Goal: Information Seeking & Learning: Find specific fact

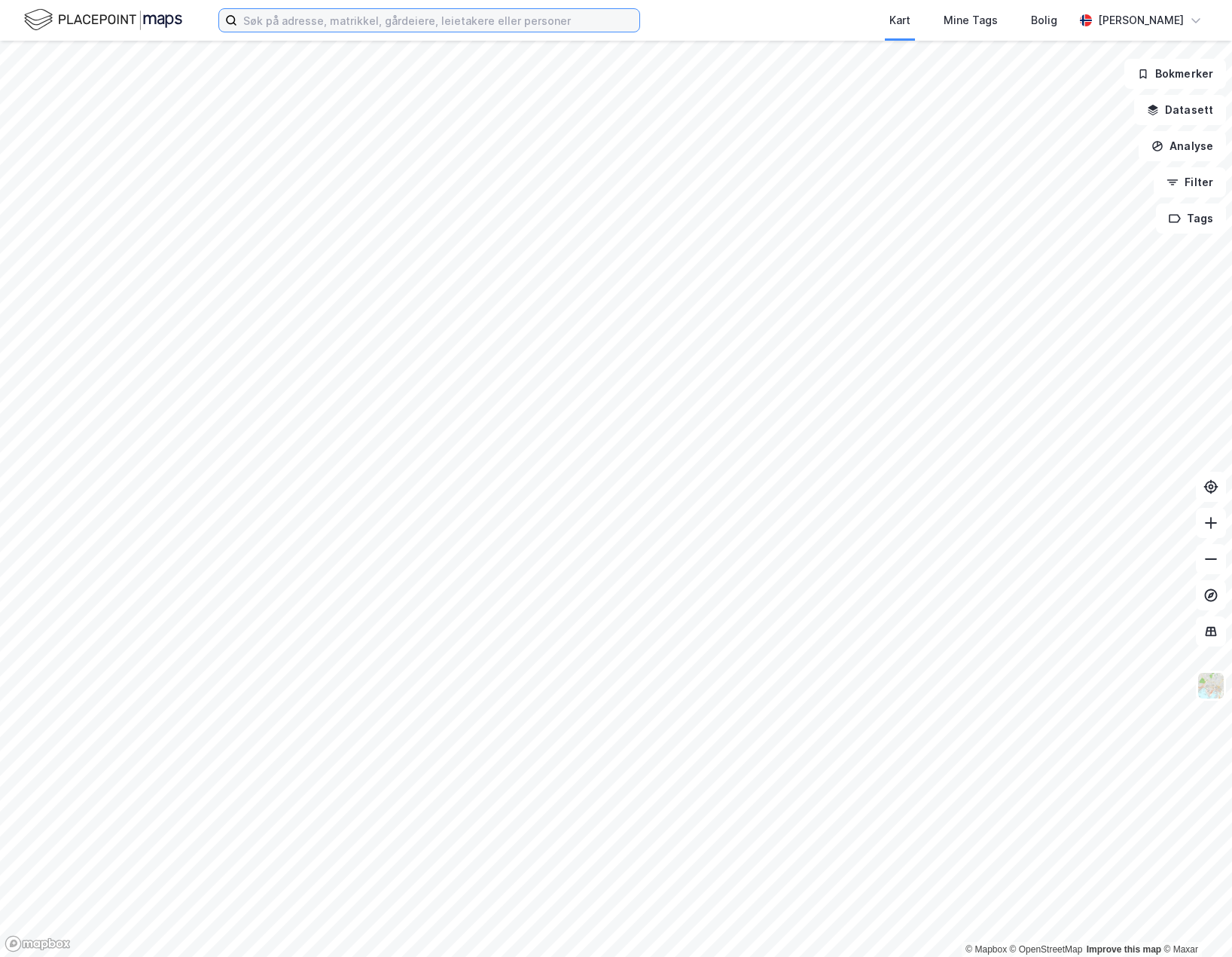
click at [372, 21] on input at bounding box center [439, 20] width 402 height 22
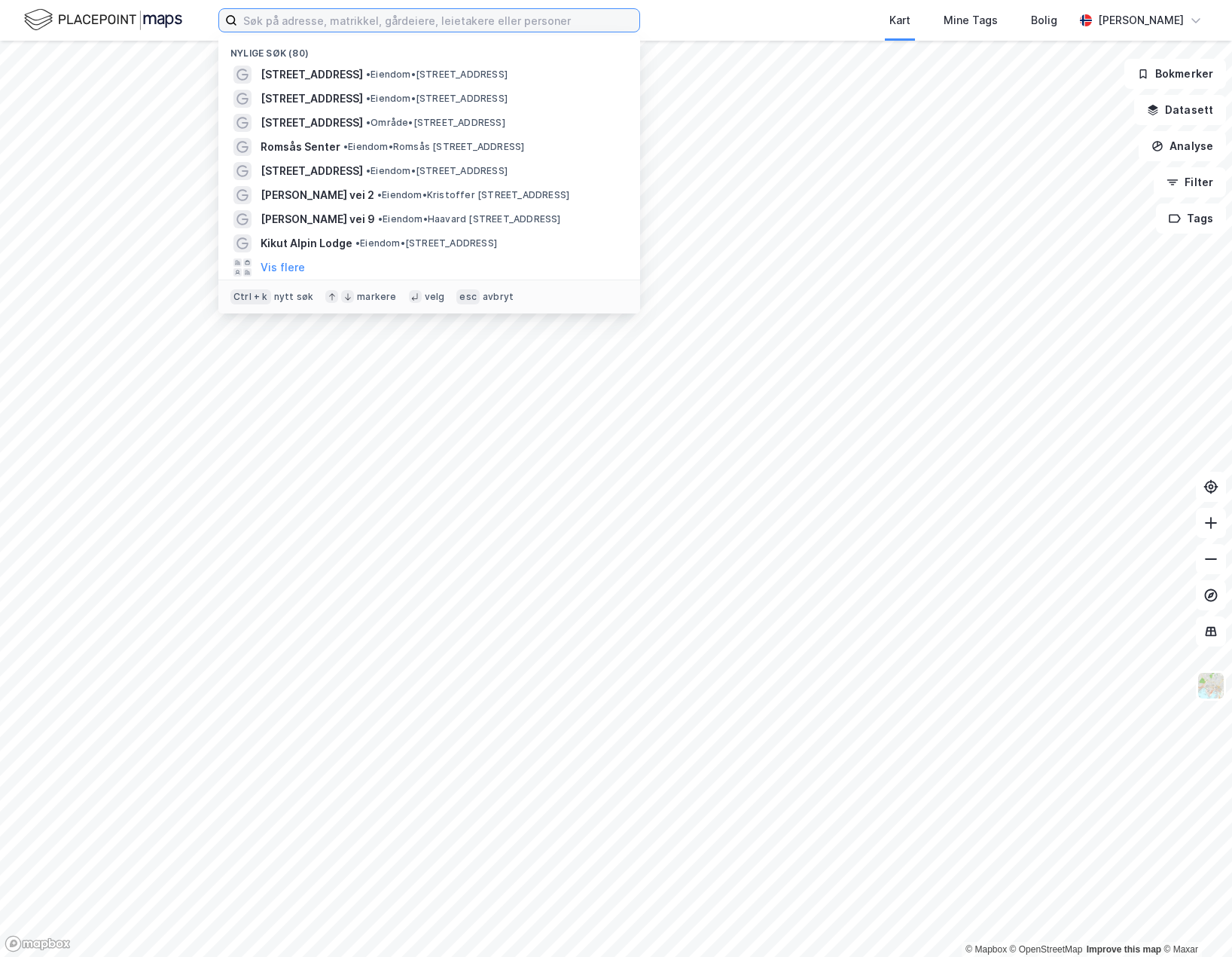
paste input "[STREET_ADDRESS]."
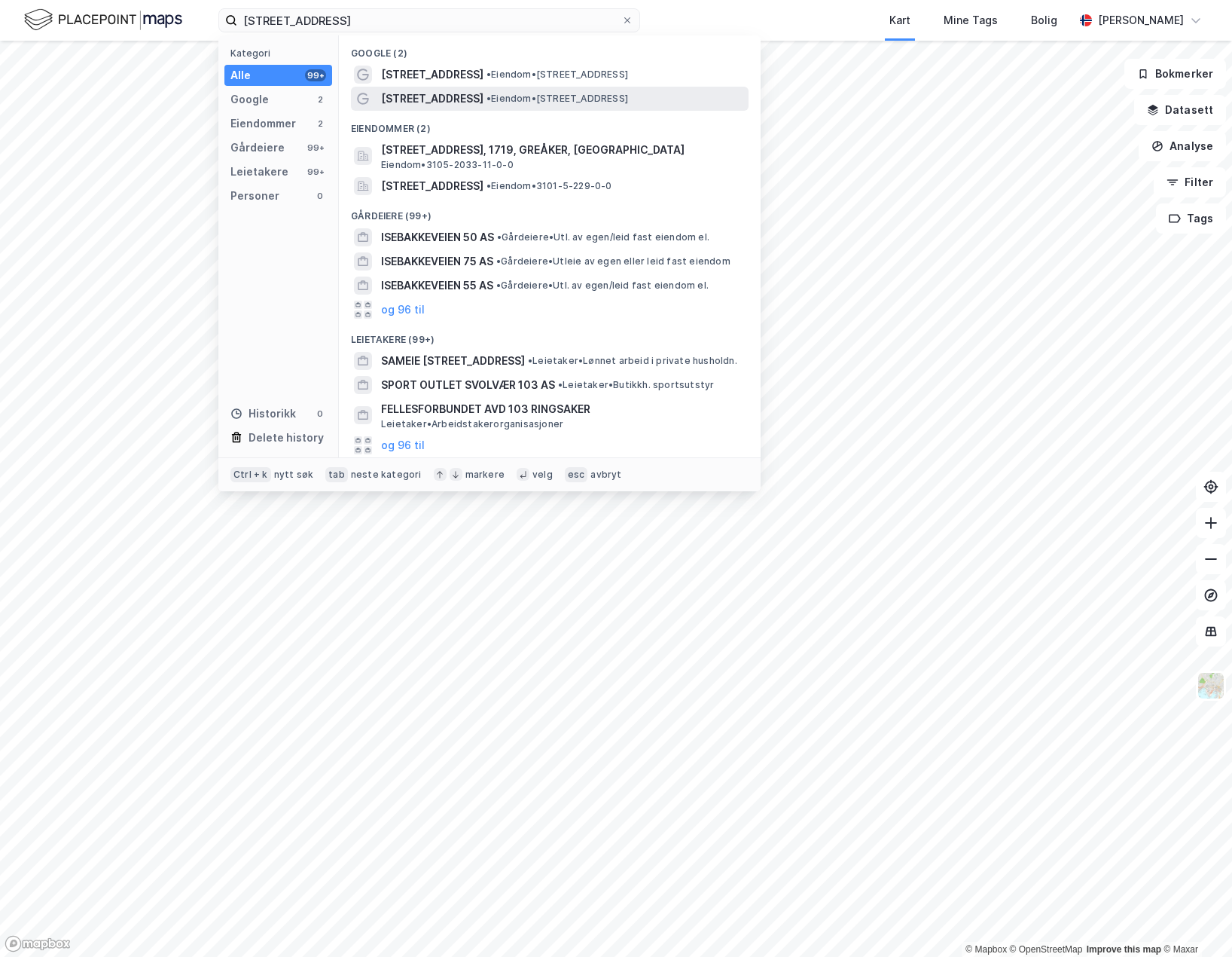
click at [436, 100] on span "[STREET_ADDRESS]" at bounding box center [432, 99] width 103 height 18
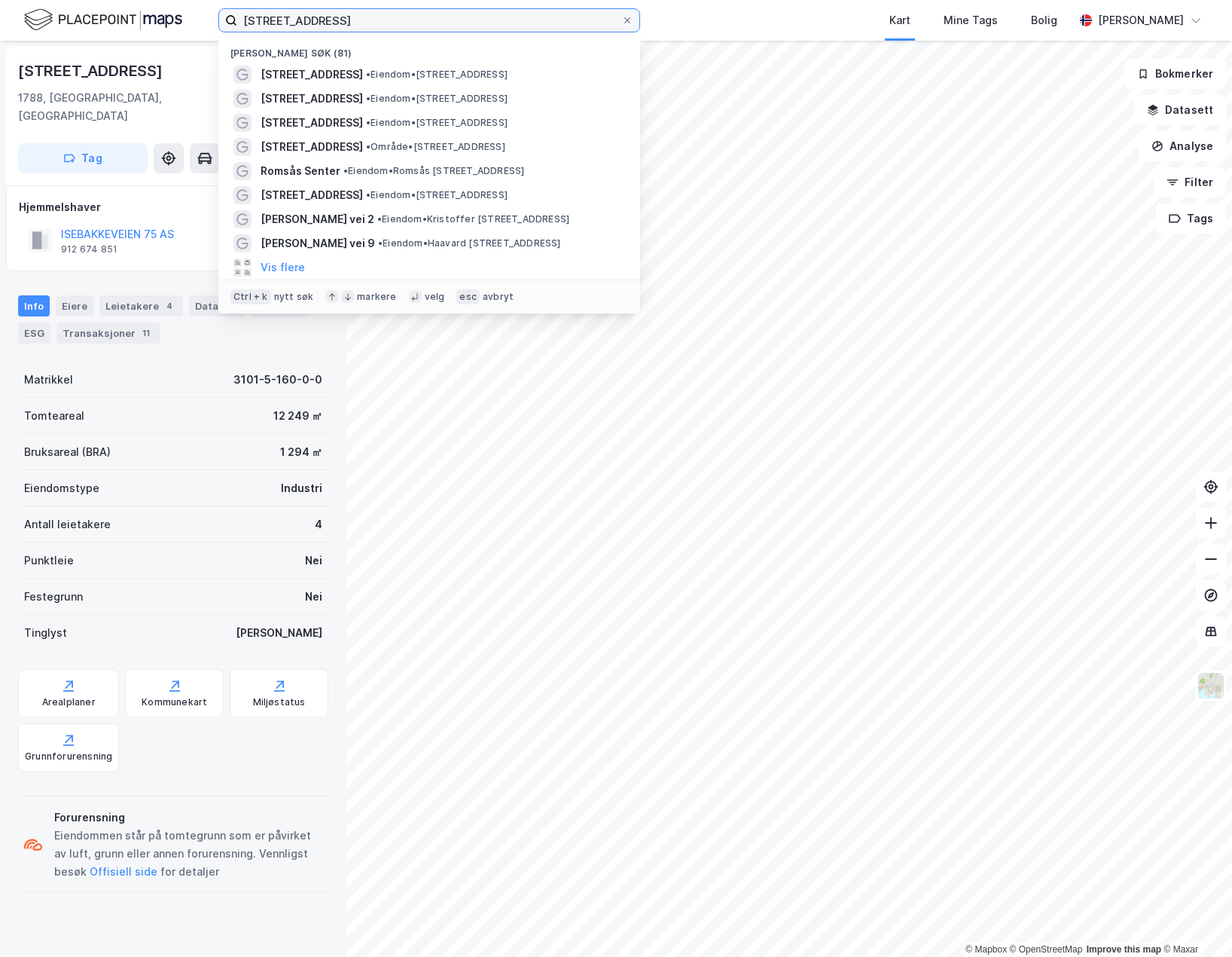
click at [388, 22] on input "[STREET_ADDRESS]" at bounding box center [429, 20] width 384 height 22
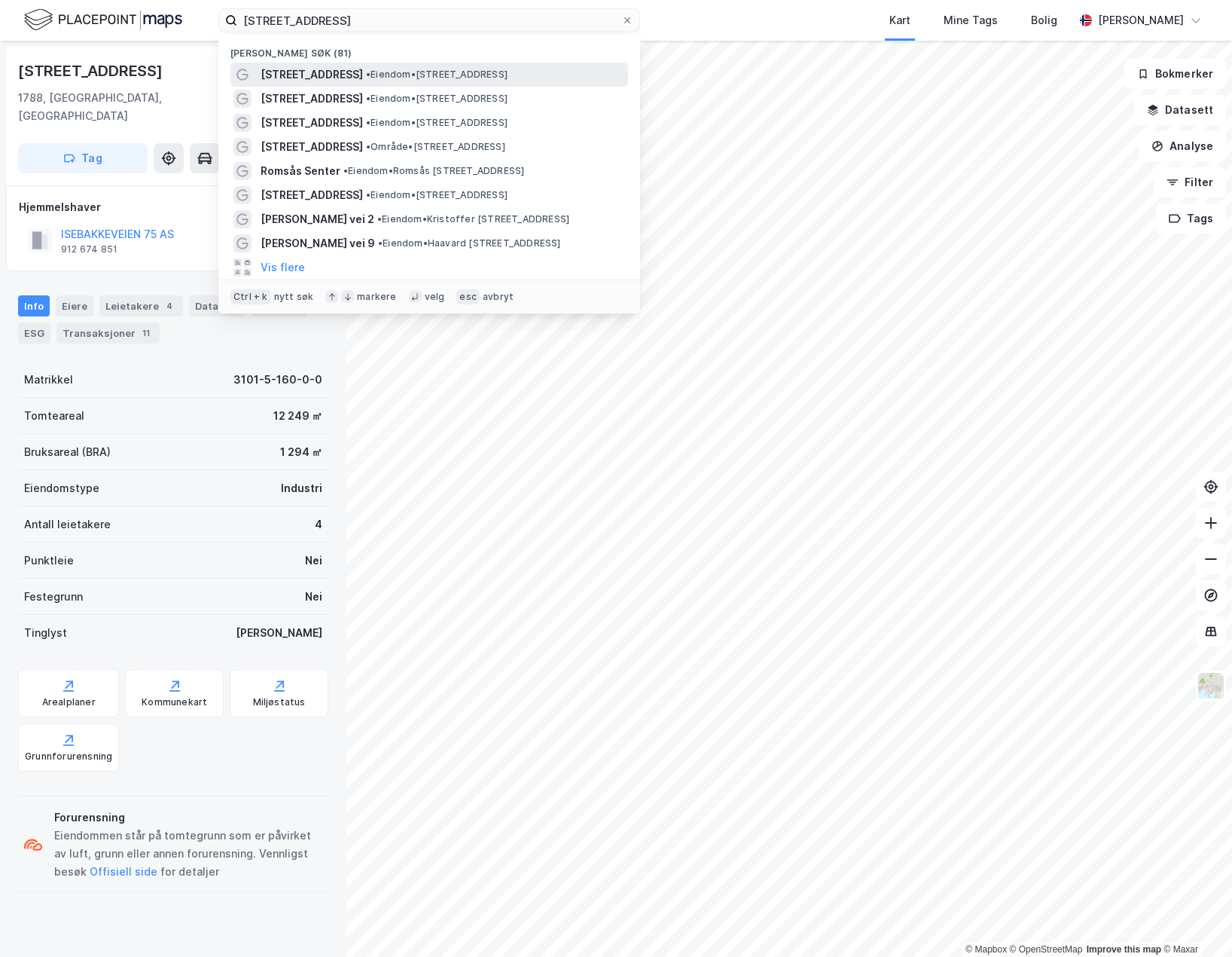
click at [399, 73] on span "• Eiendom • [STREET_ADDRESS]" at bounding box center [437, 74] width 142 height 12
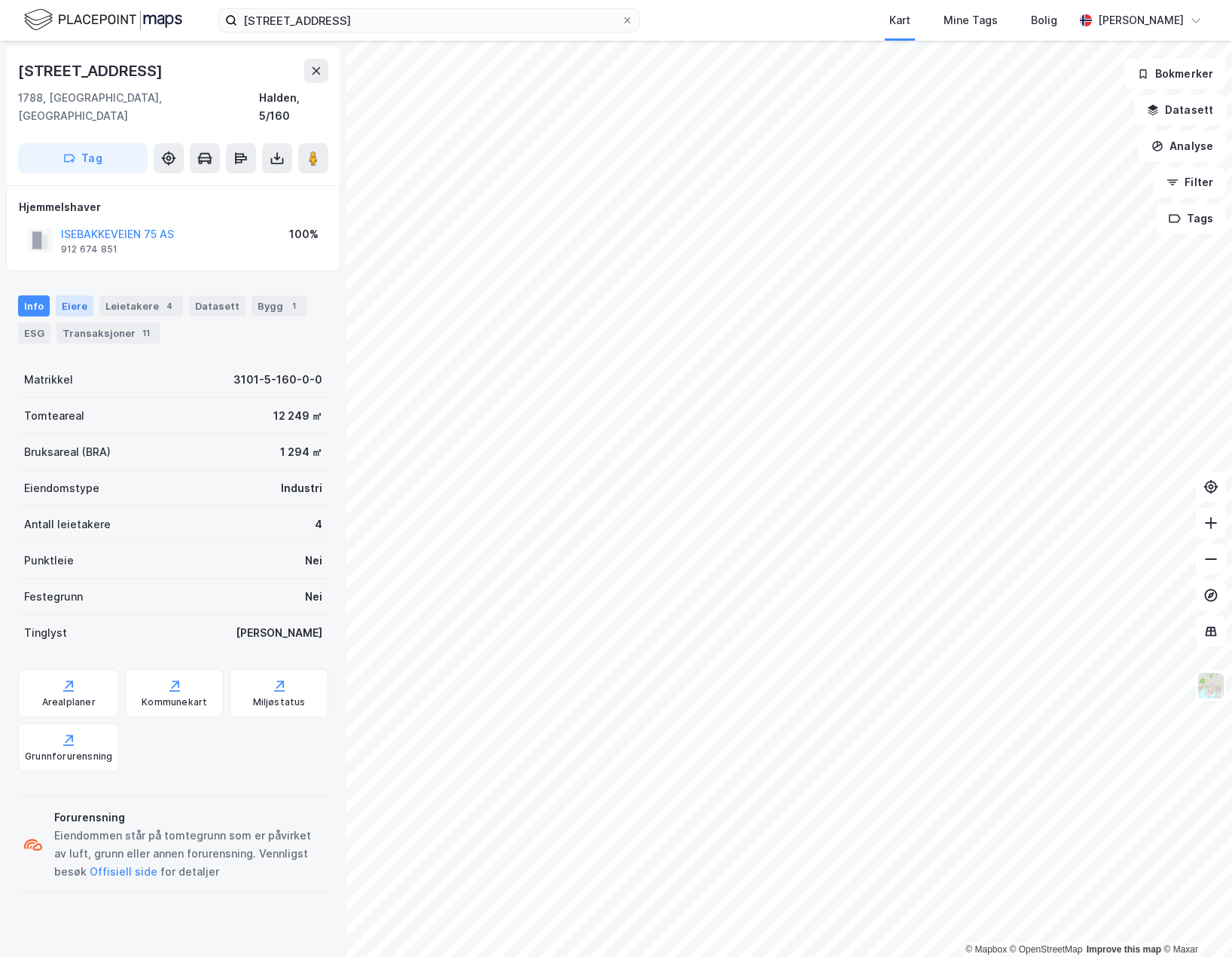
click at [78, 295] on div "Eiere" at bounding box center [74, 306] width 38 height 21
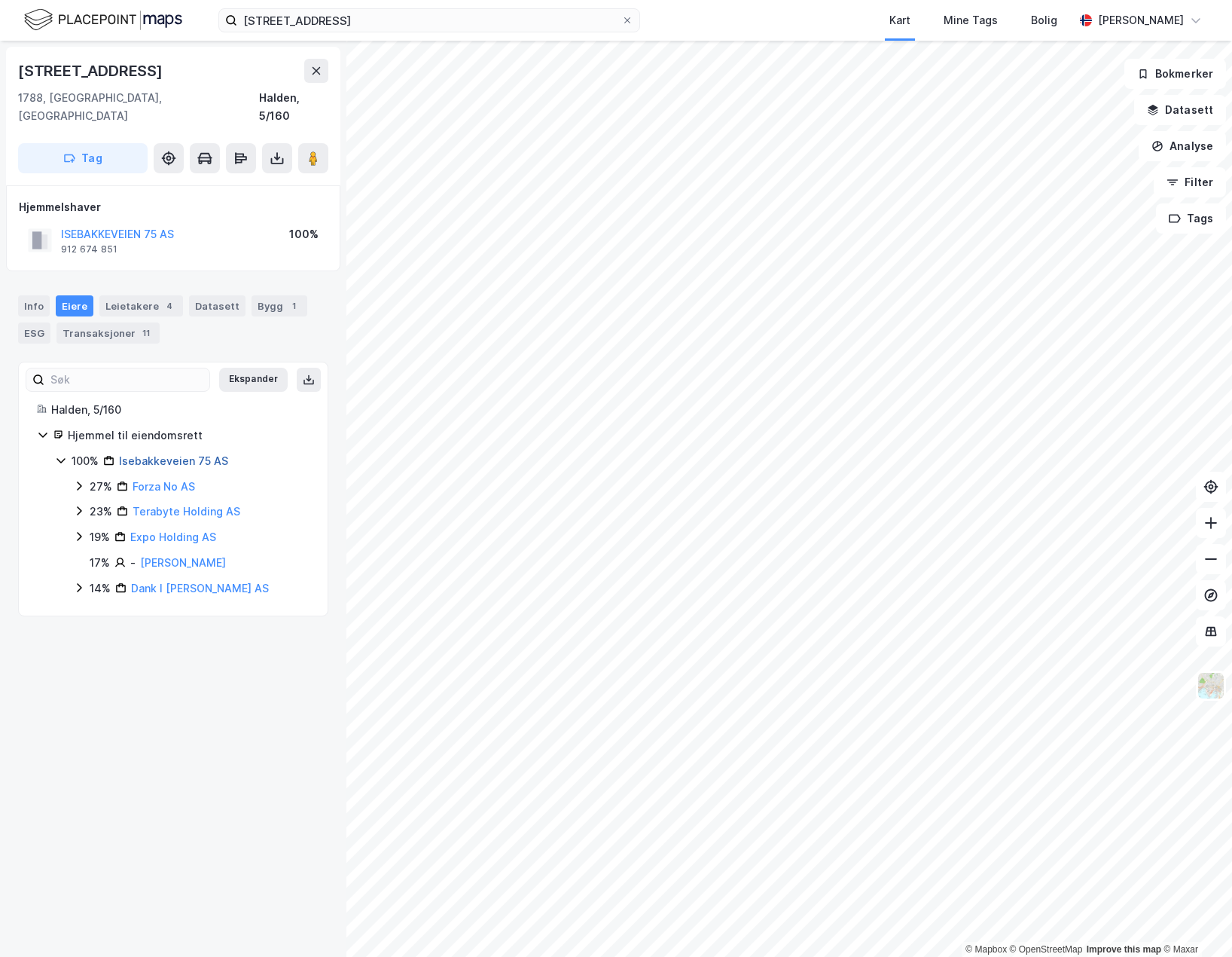
click at [144, 454] on link "Isebakkeveien 75 AS" at bounding box center [173, 460] width 109 height 13
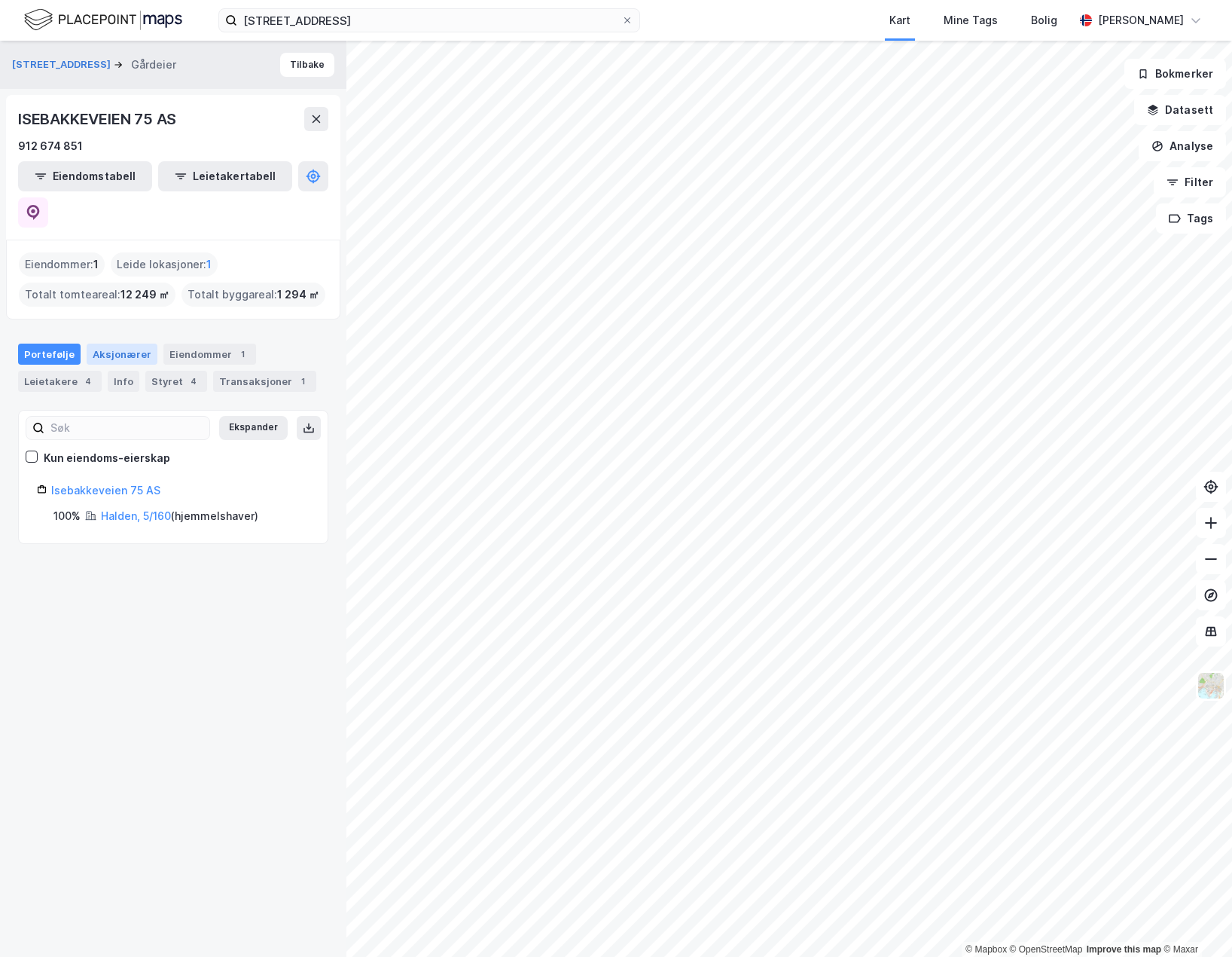
click at [116, 344] on div "Aksjonærer" at bounding box center [122, 354] width 71 height 21
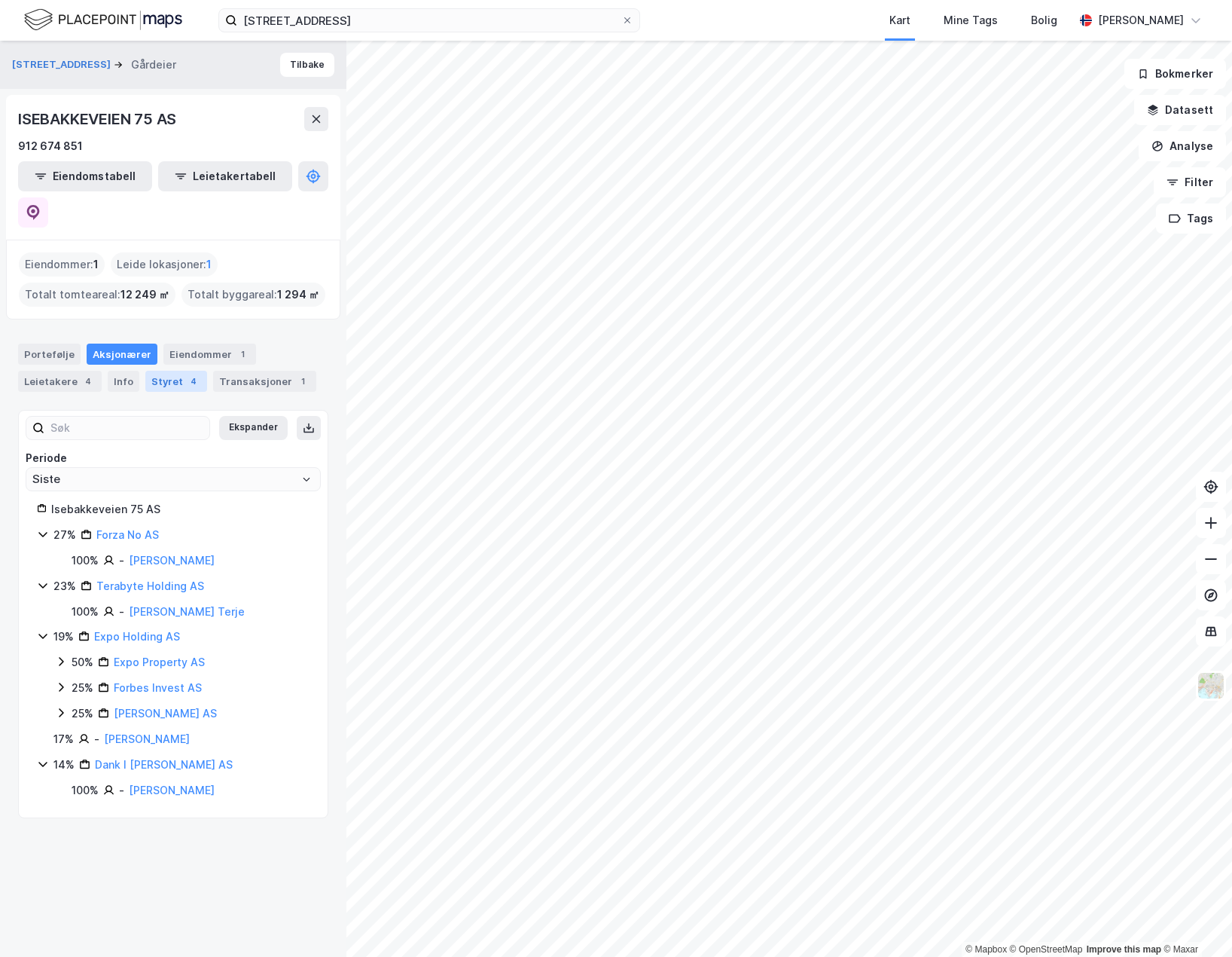
click at [169, 370] on div "Styret 4" at bounding box center [176, 381] width 62 height 21
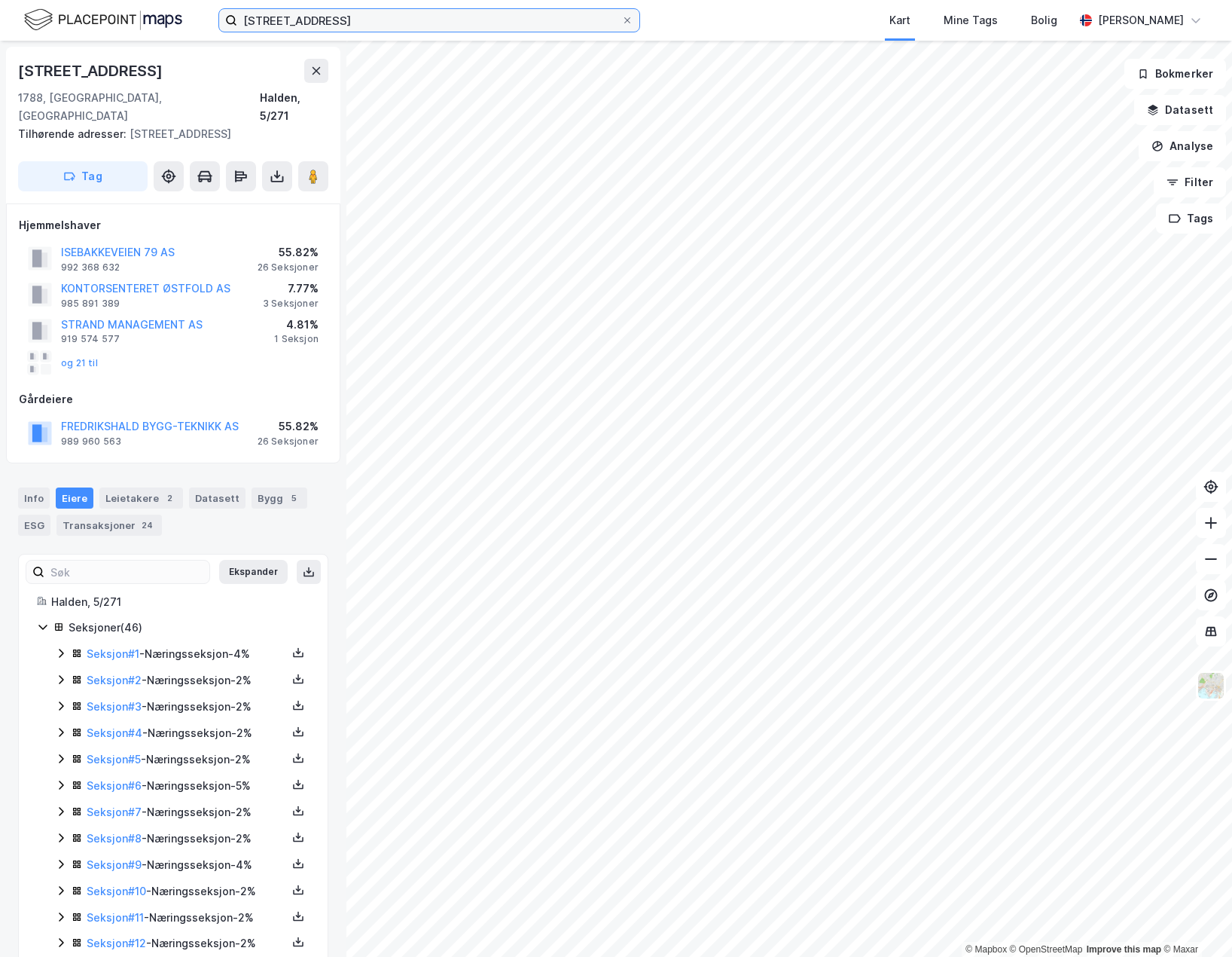
click at [292, 26] on input "[STREET_ADDRESS]" at bounding box center [429, 20] width 384 height 22
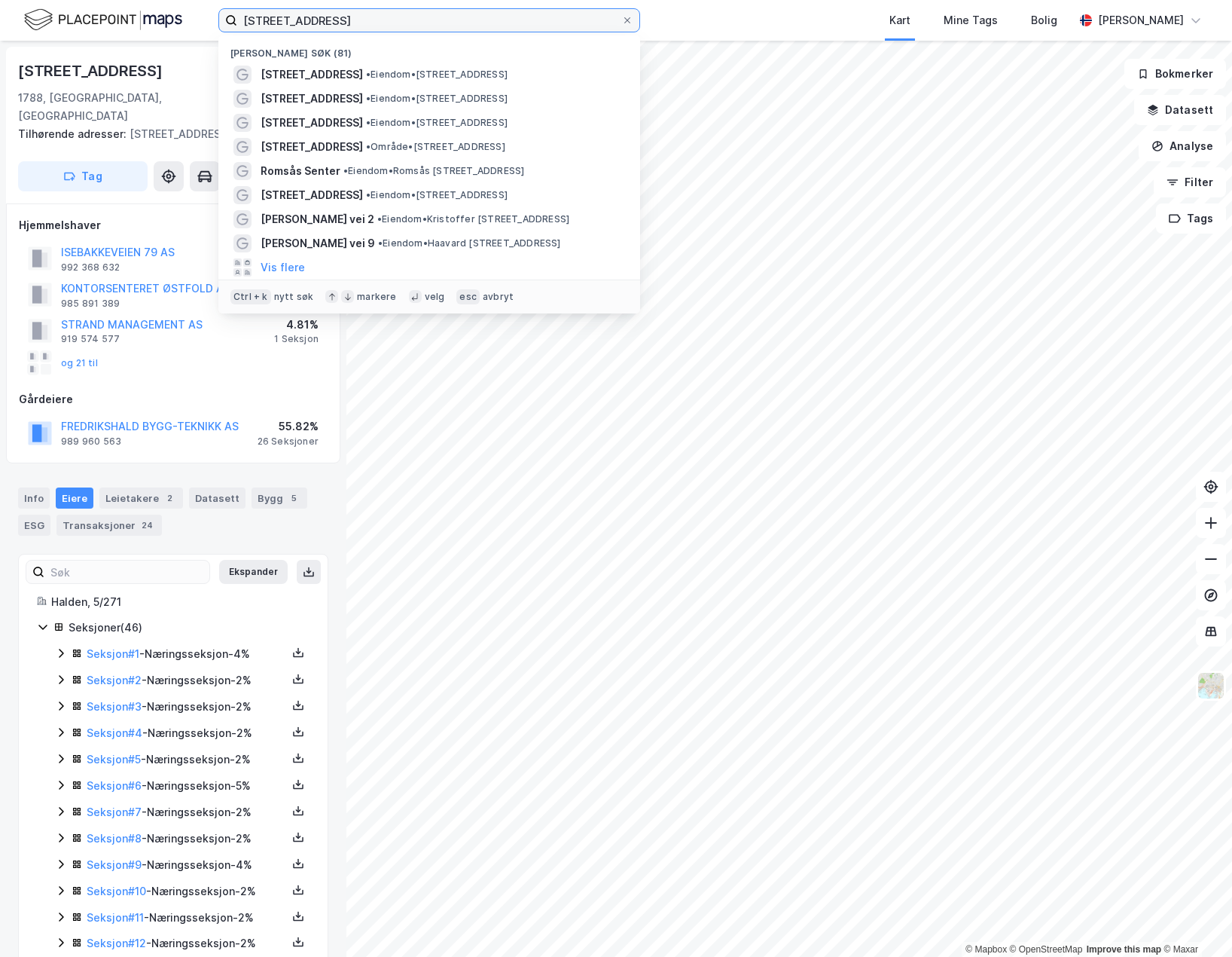
click at [292, 26] on input "[STREET_ADDRESS]" at bounding box center [429, 20] width 384 height 22
paste input "[PERSON_NAME]"
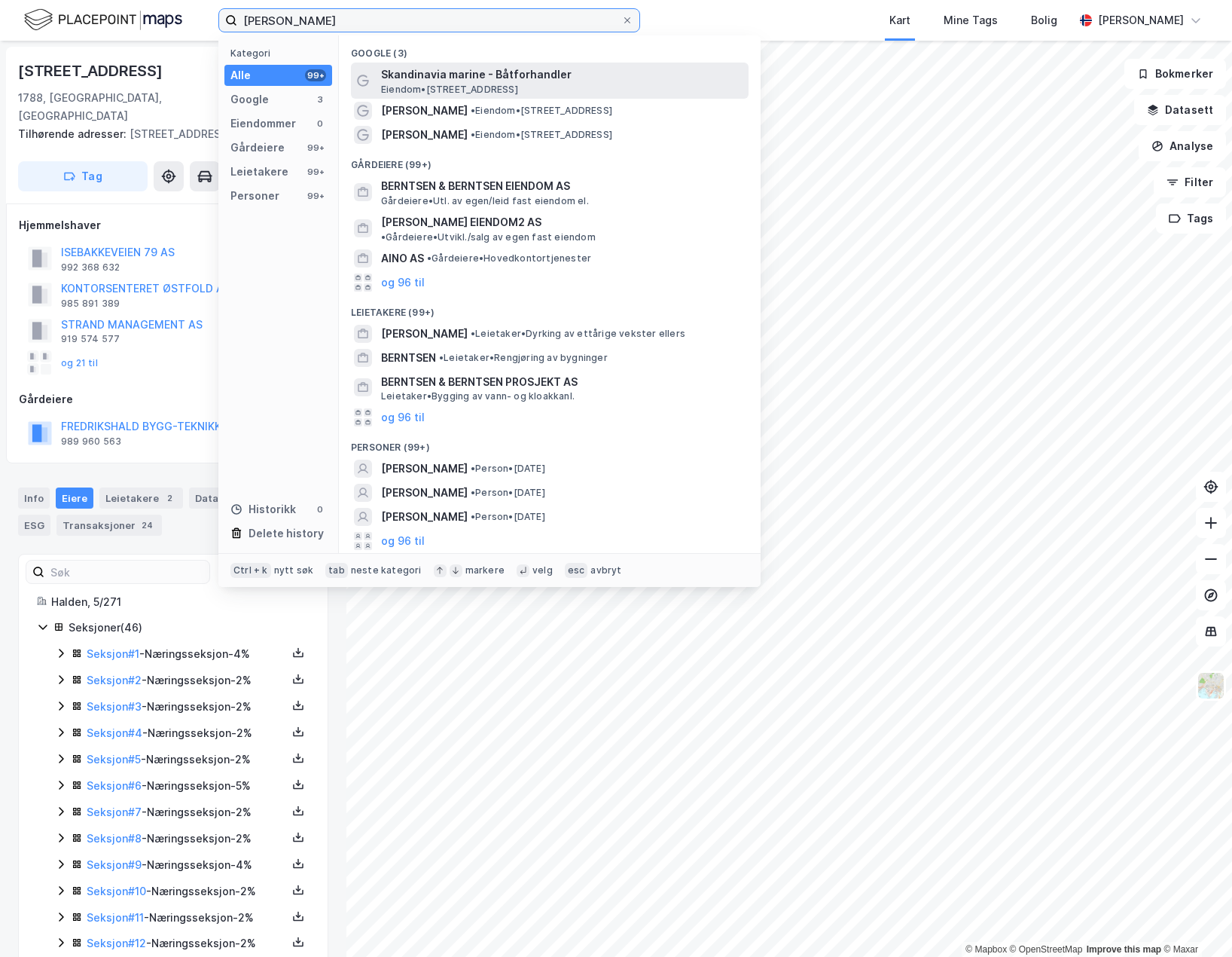
type input "[PERSON_NAME]"
click at [429, 90] on span "Eiendom • [STREET_ADDRESS]" at bounding box center [449, 90] width 137 height 12
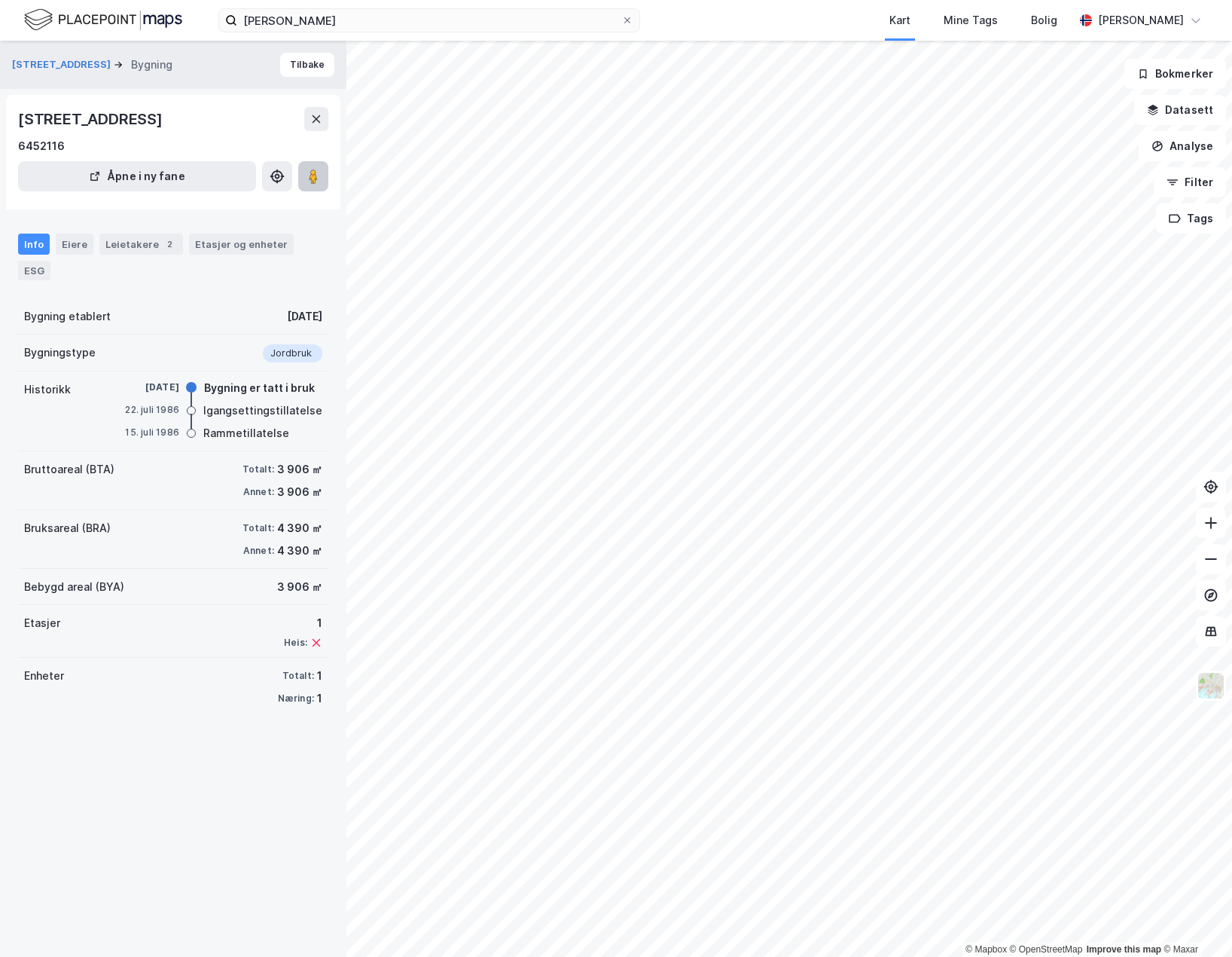
click at [318, 178] on image at bounding box center [314, 176] width 9 height 15
